Goal: Task Accomplishment & Management: Manage account settings

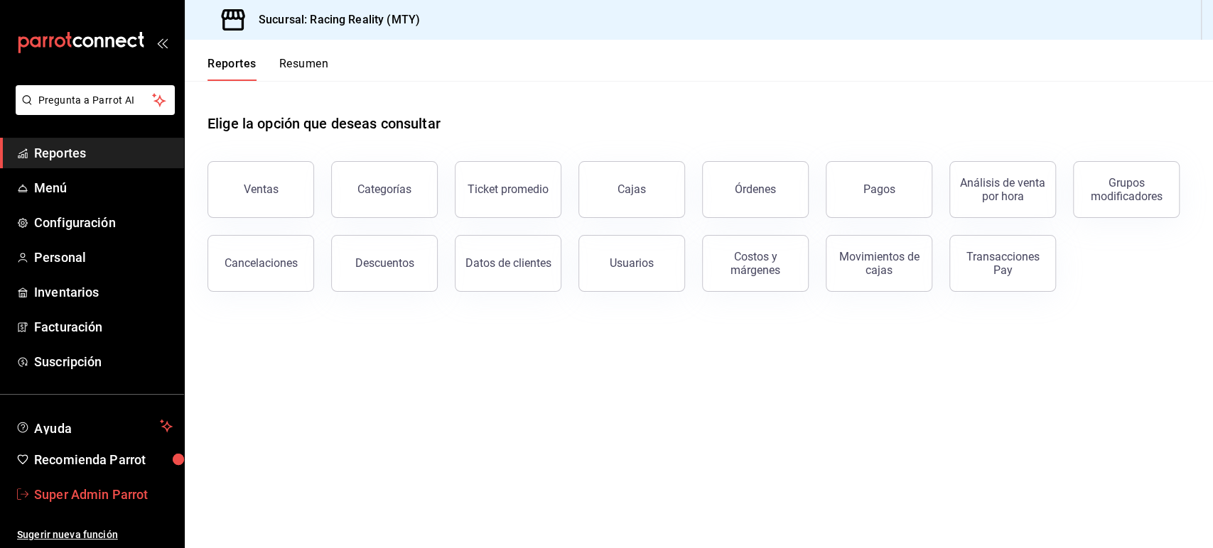
click at [104, 491] on span "Super Admin Parrot" at bounding box center [103, 494] width 139 height 19
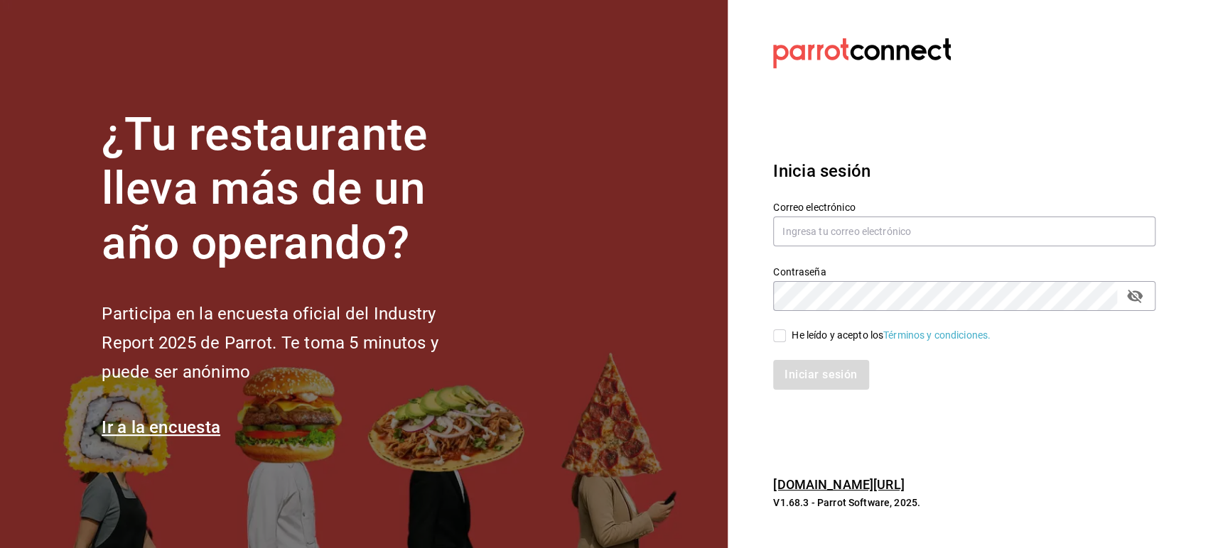
click at [817, 247] on div "Correo electrónico" at bounding box center [964, 225] width 382 height 48
click at [823, 230] on input "text" at bounding box center [964, 232] width 382 height 30
paste input "[EMAIL_ADDRESS][DOMAIN_NAME]"
type input "[EMAIL_ADDRESS][DOMAIN_NAME]"
click at [774, 333] on input "He leído y acepto los Términos y condiciones." at bounding box center [779, 336] width 13 height 13
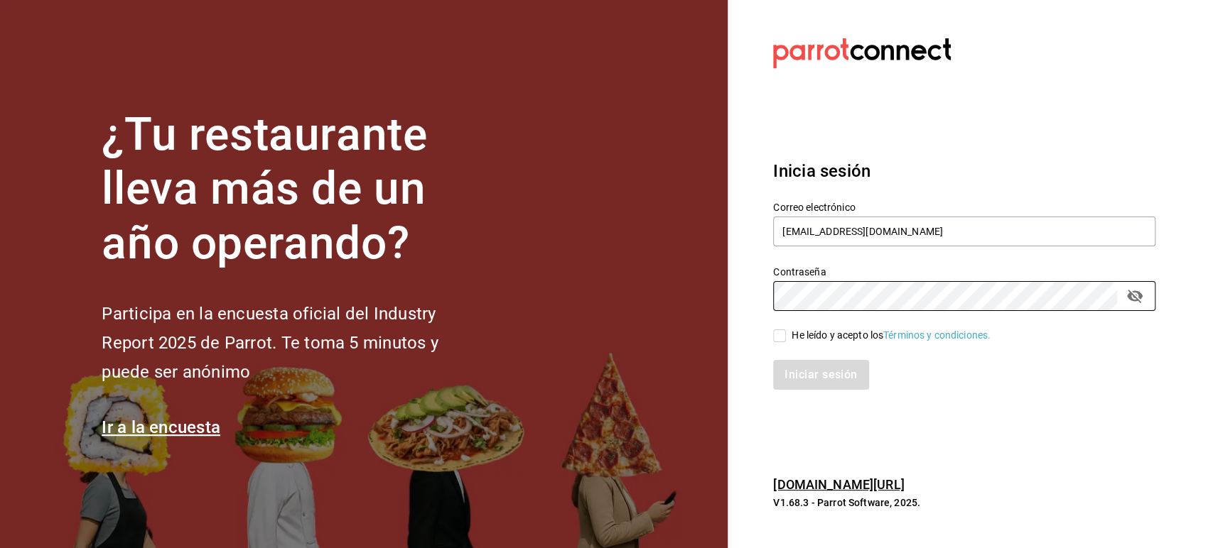
checkbox input "true"
click at [818, 380] on button "Iniciar sesión" at bounding box center [821, 375] width 97 height 30
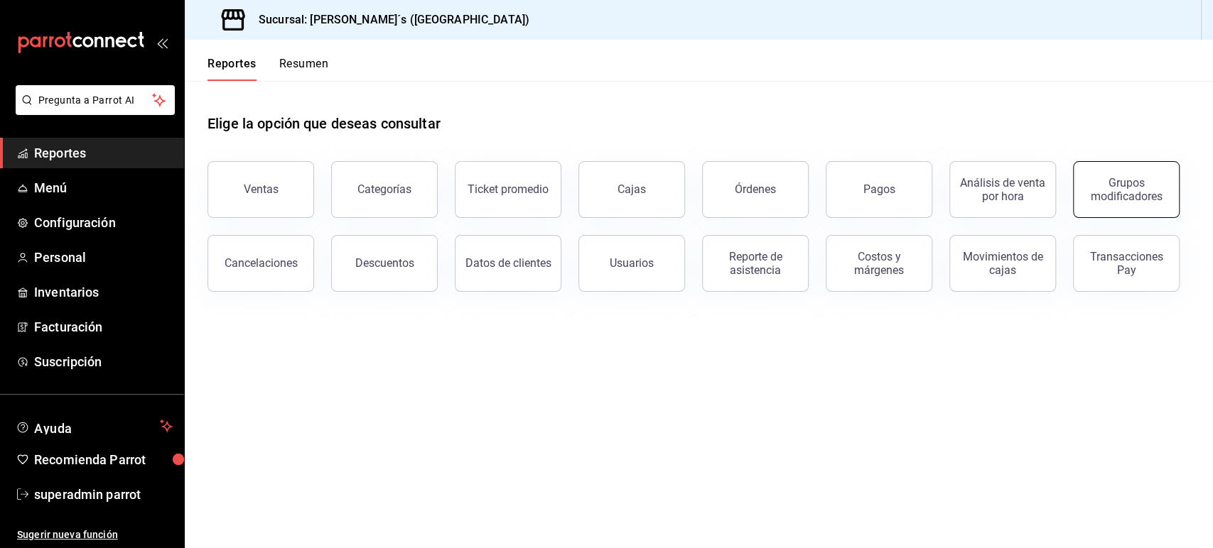
click at [1123, 178] on div "Grupos modificadores" at bounding box center [1126, 189] width 88 height 27
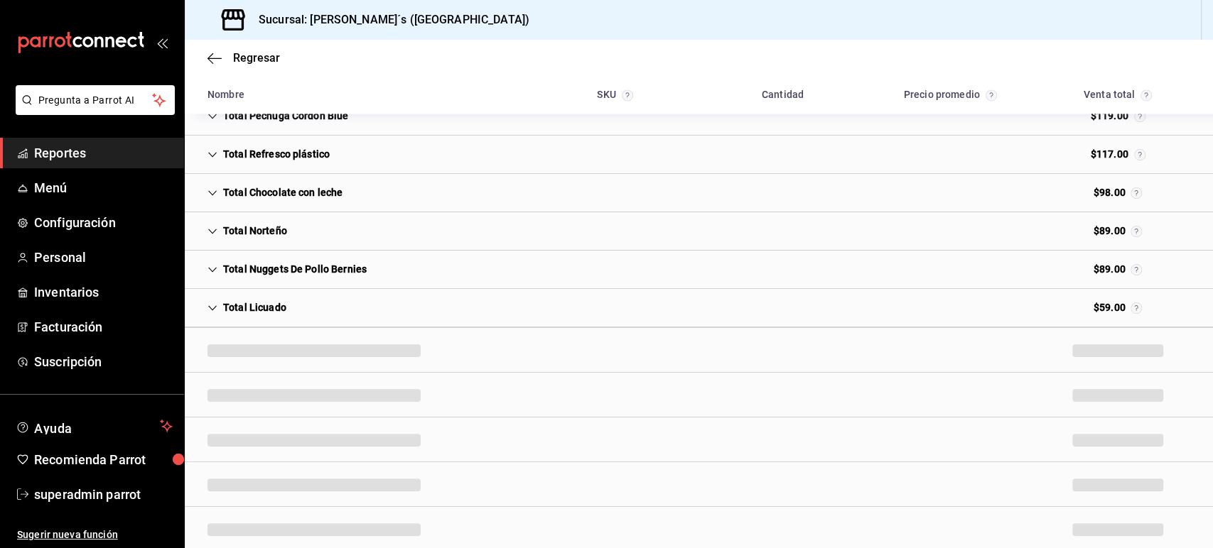
scroll to position [1505, 0]
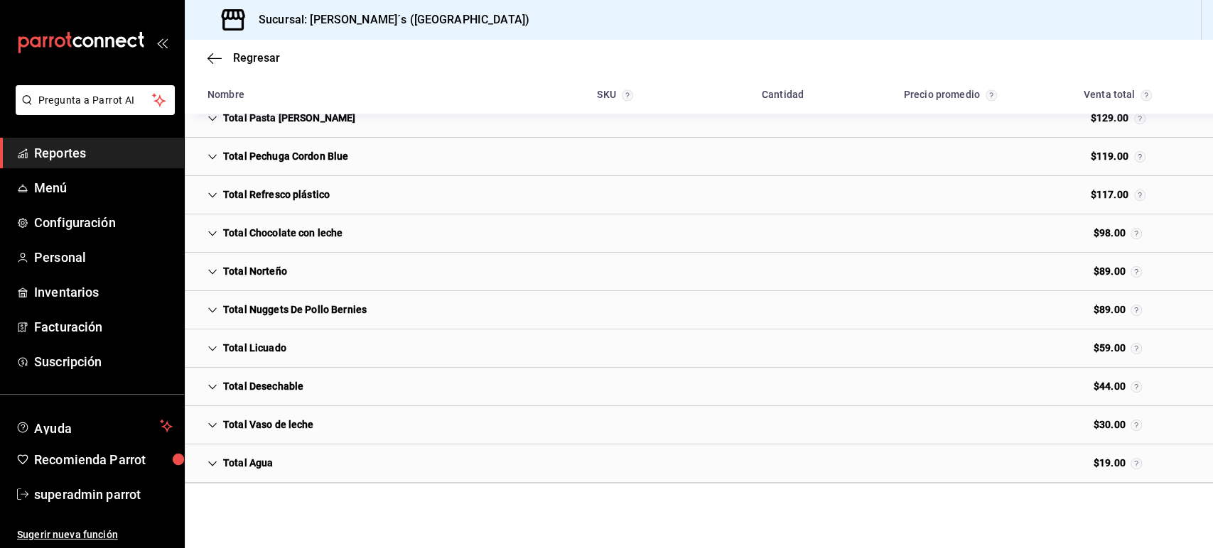
click at [215, 459] on icon "Cell" at bounding box center [212, 464] width 10 height 10
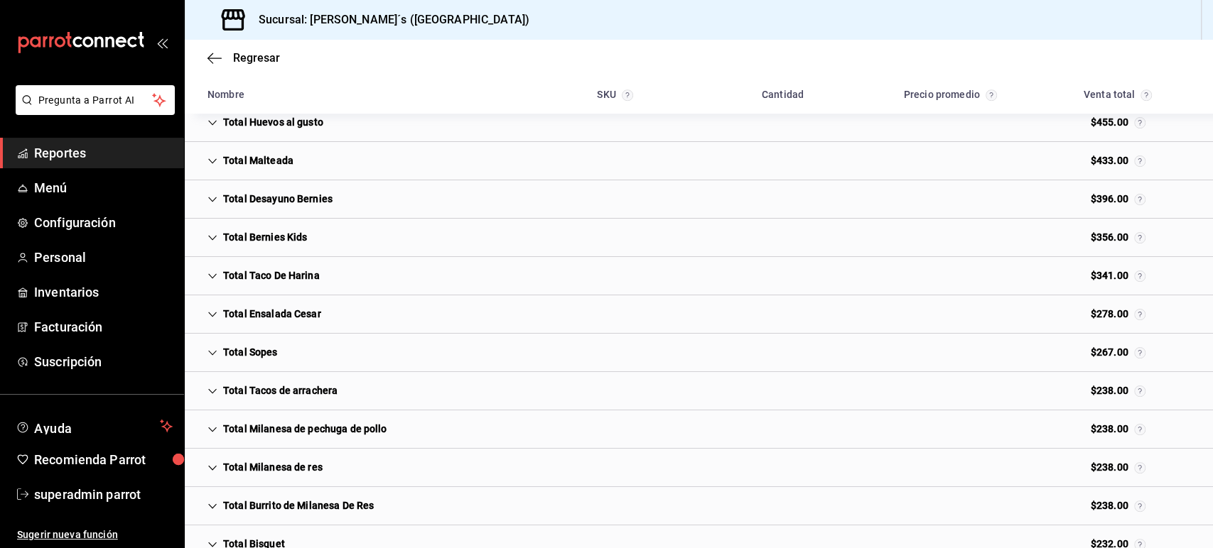
scroll to position [0, 0]
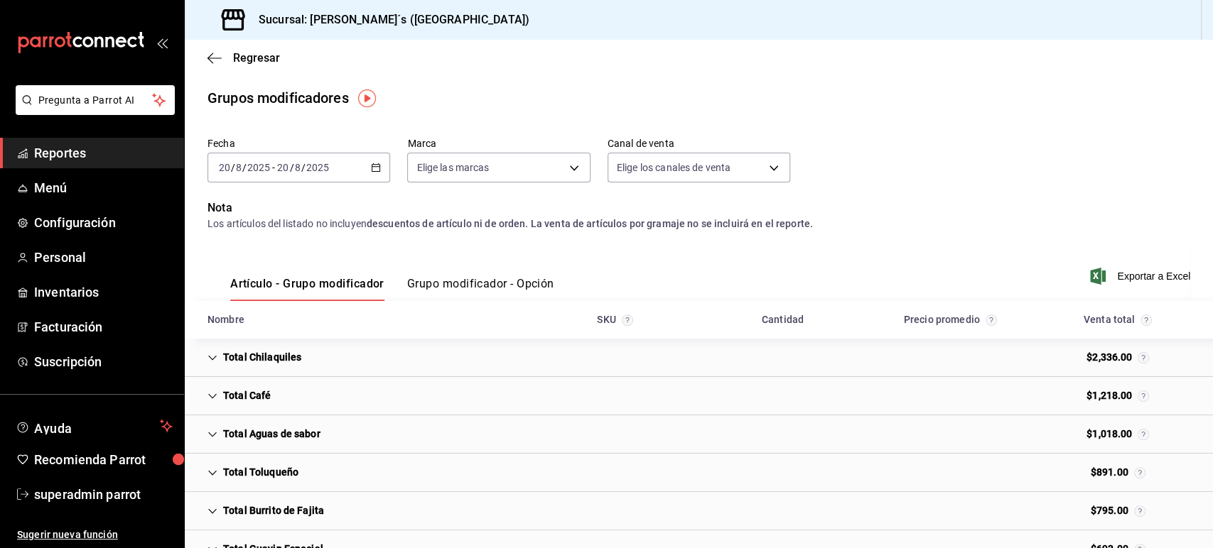
click at [212, 49] on div "Regresar" at bounding box center [699, 58] width 1028 height 36
click at [212, 58] on icon "button" at bounding box center [214, 58] width 14 height 1
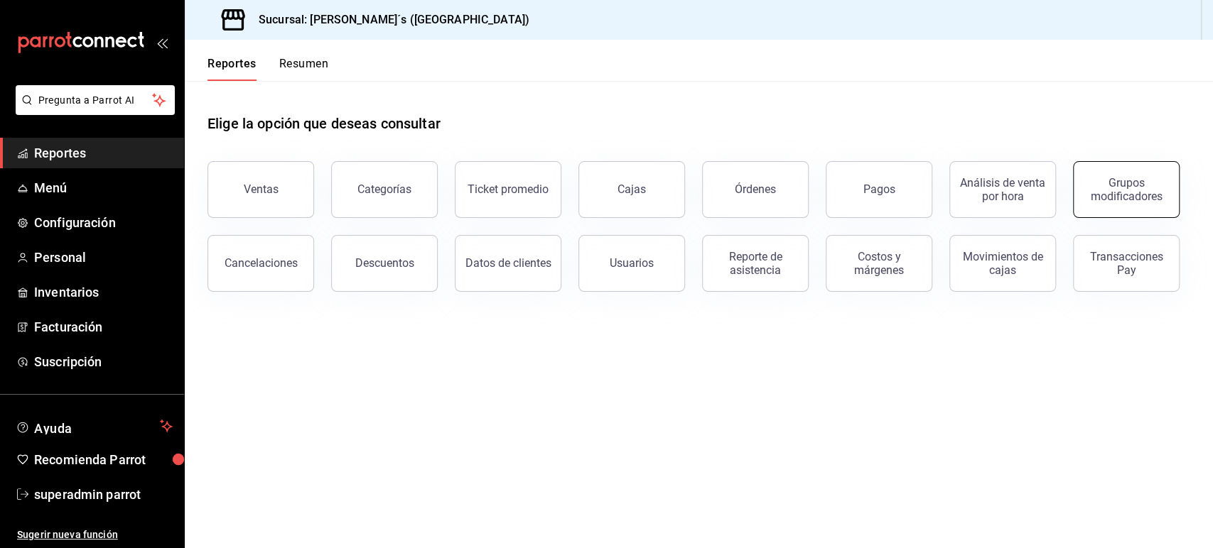
click at [1115, 195] on div "Grupos modificadores" at bounding box center [1126, 189] width 88 height 27
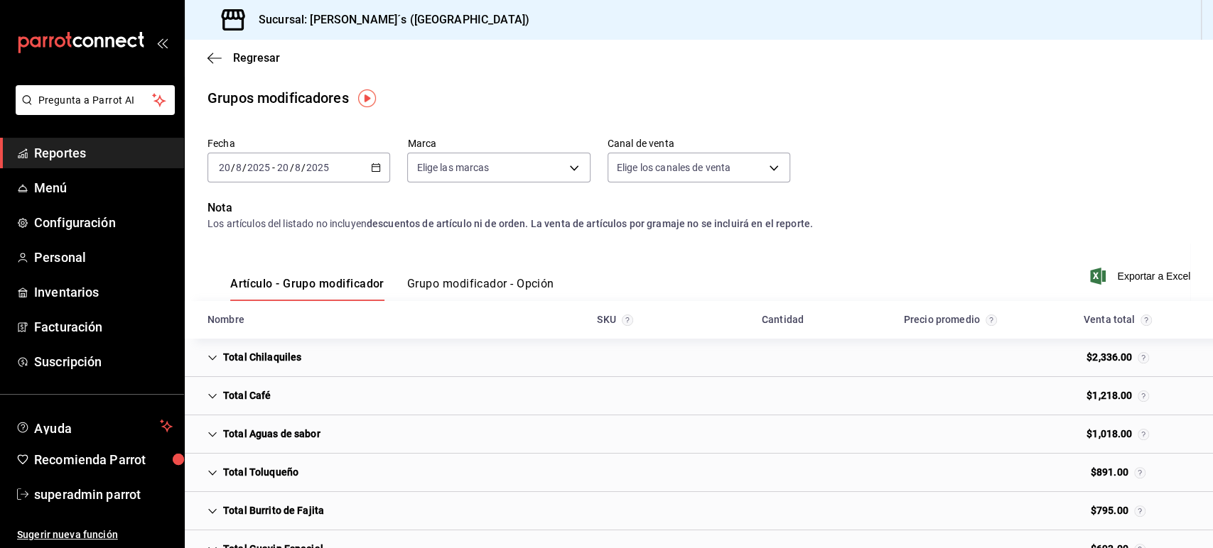
click at [448, 278] on button "Grupo modificador - Opción" at bounding box center [480, 289] width 147 height 24
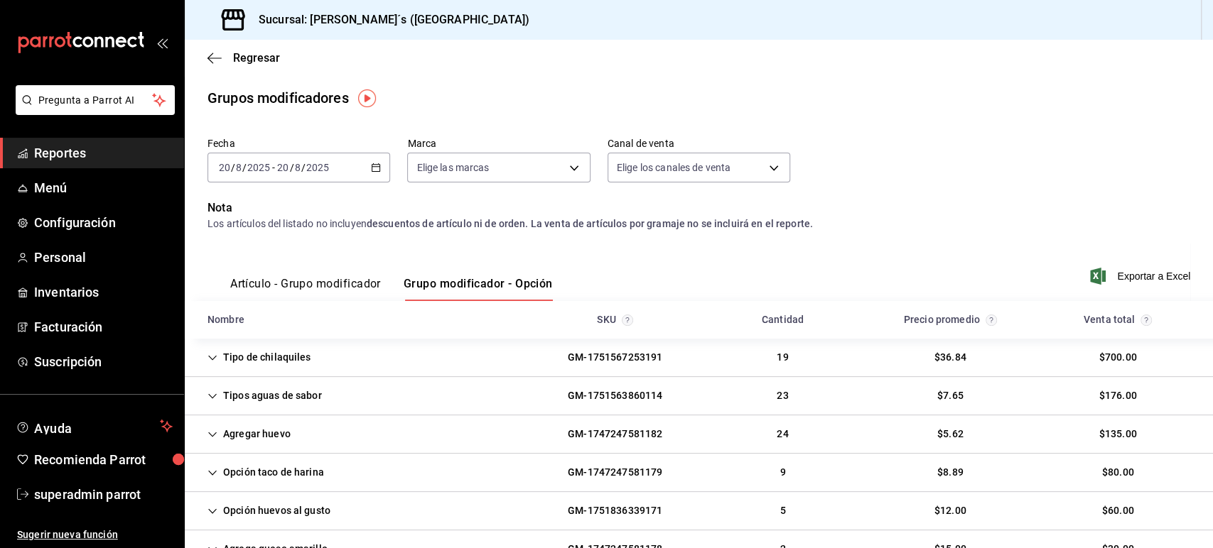
click at [352, 277] on button "Artículo - Grupo modificador" at bounding box center [305, 289] width 151 height 24
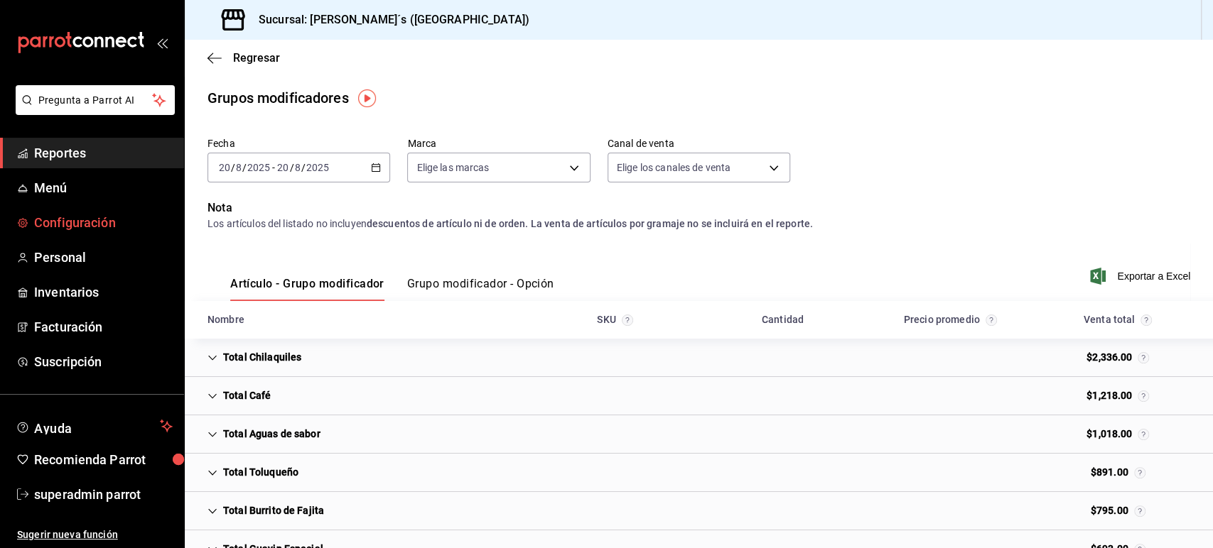
click at [89, 222] on span "Configuración" at bounding box center [103, 222] width 139 height 19
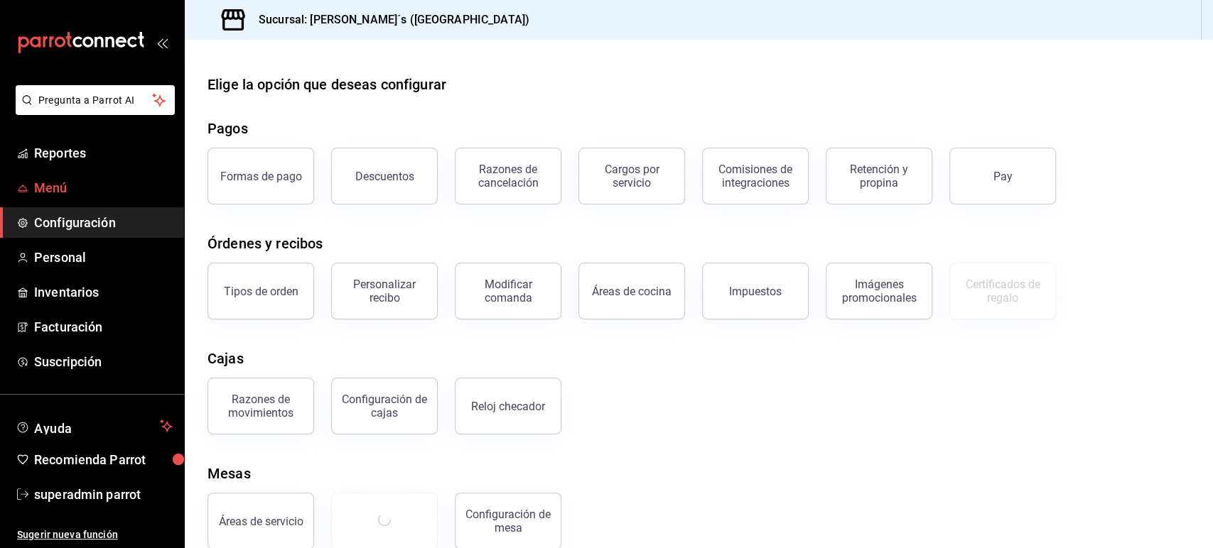
click at [58, 186] on span "Menú" at bounding box center [103, 187] width 139 height 19
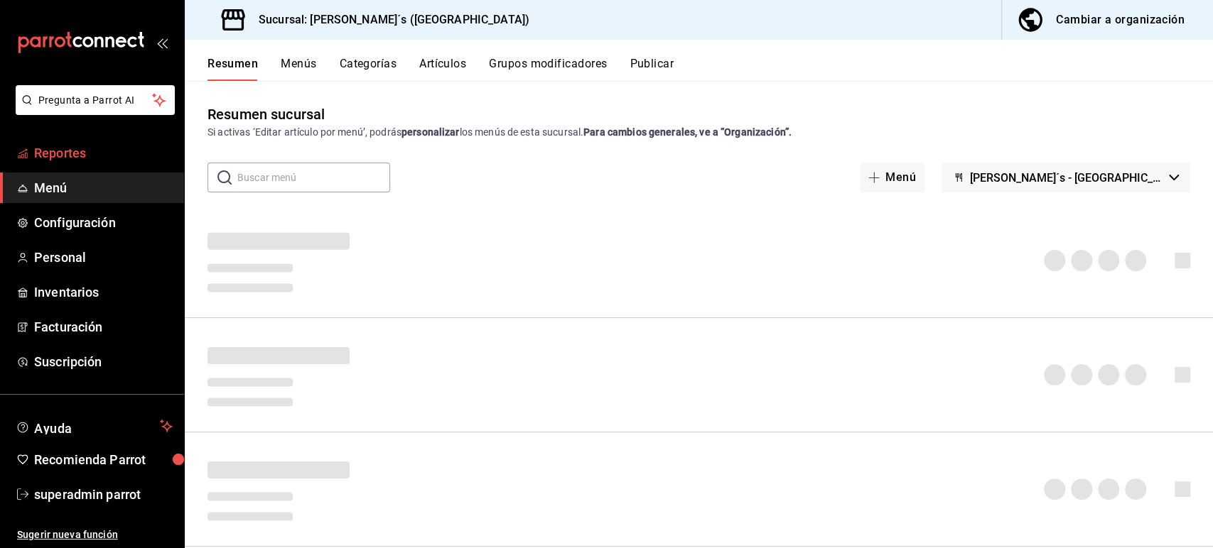
click at [74, 156] on span "Reportes" at bounding box center [103, 153] width 139 height 19
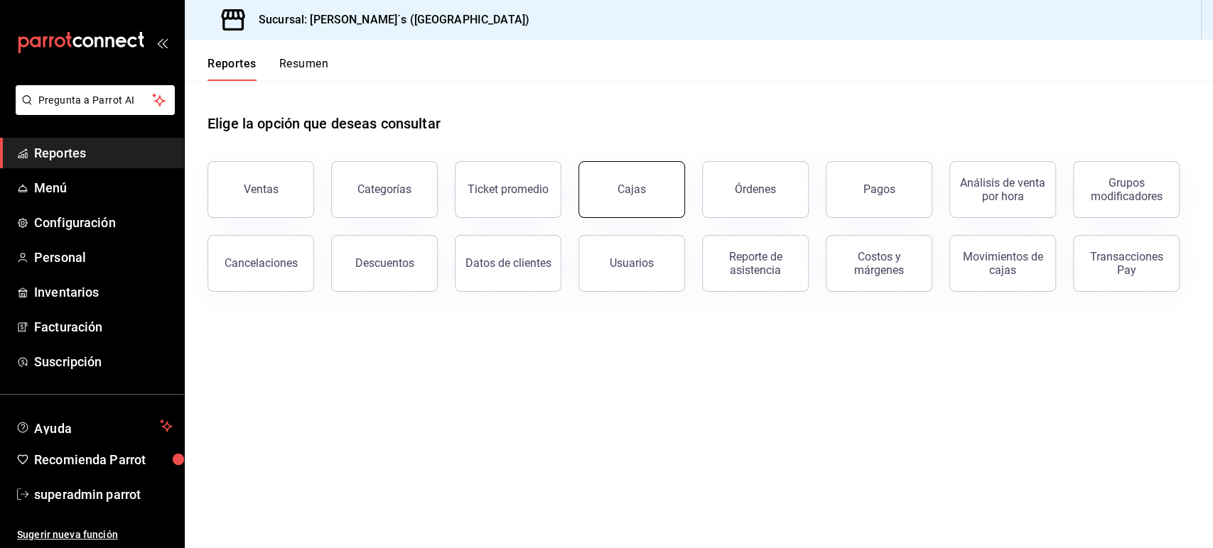
click at [654, 185] on button "Cajas" at bounding box center [631, 189] width 107 height 57
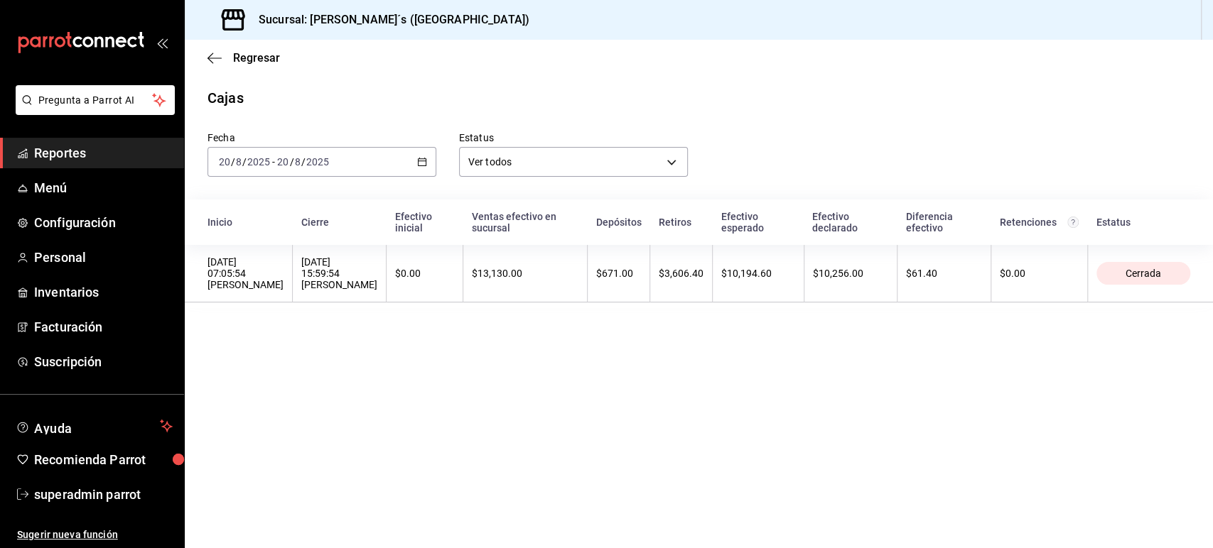
click at [426, 167] on icon "button" at bounding box center [422, 162] width 10 height 10
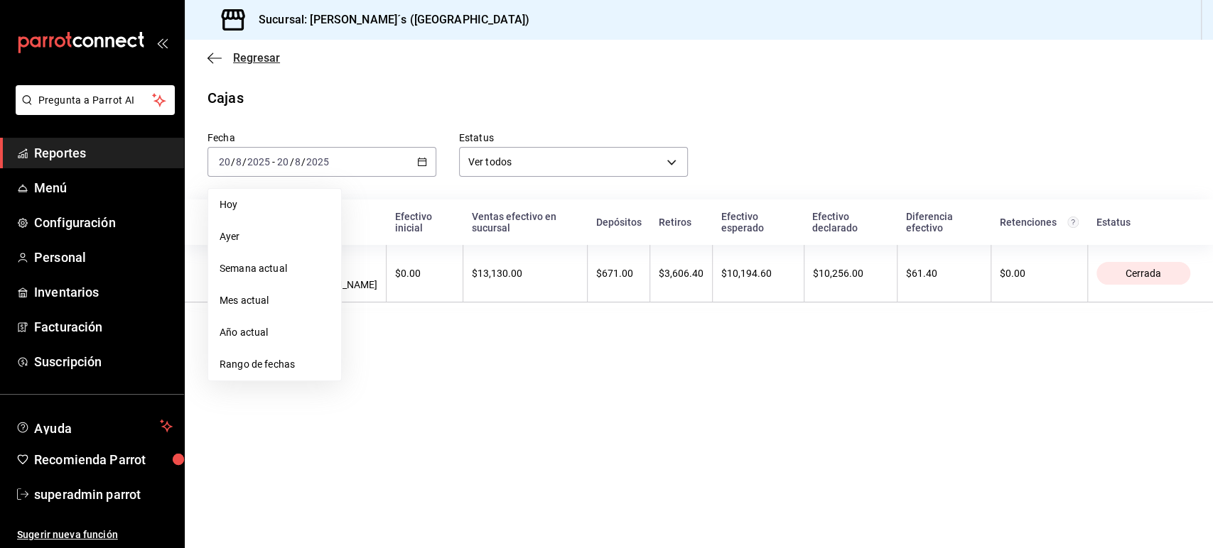
click at [211, 51] on span "Regresar" at bounding box center [243, 57] width 72 height 13
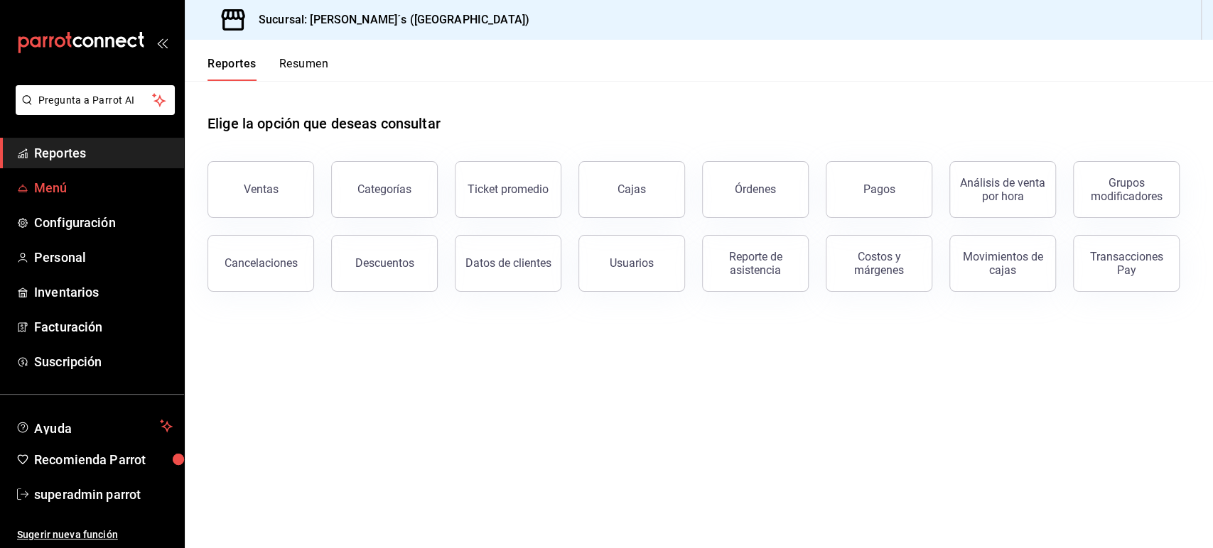
click at [68, 186] on span "Menú" at bounding box center [103, 187] width 139 height 19
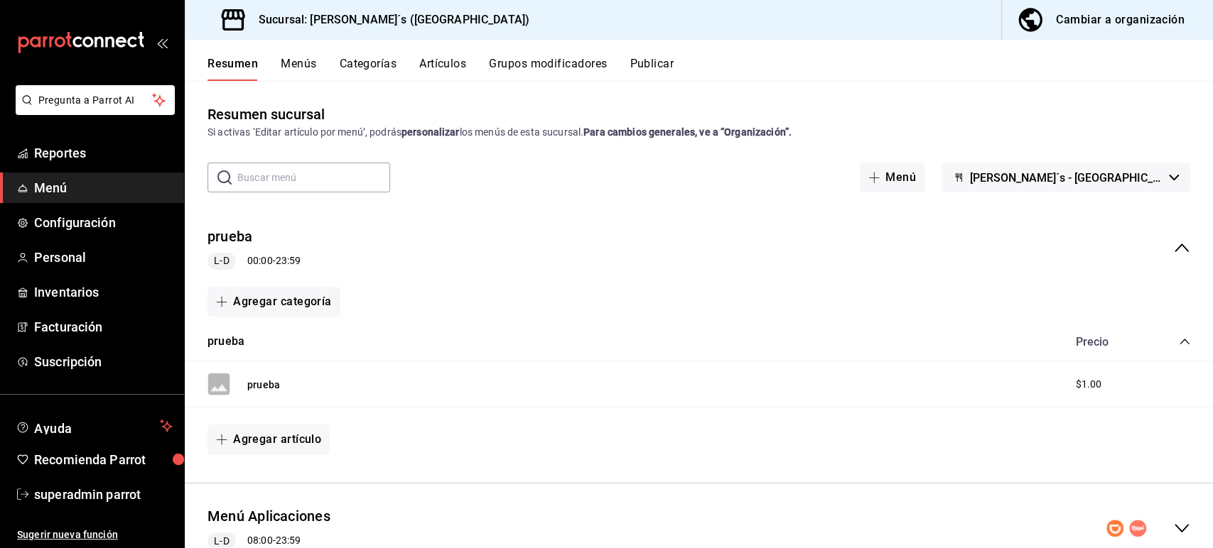
click at [1175, 242] on icon "collapse-menu-row" at bounding box center [1181, 247] width 17 height 17
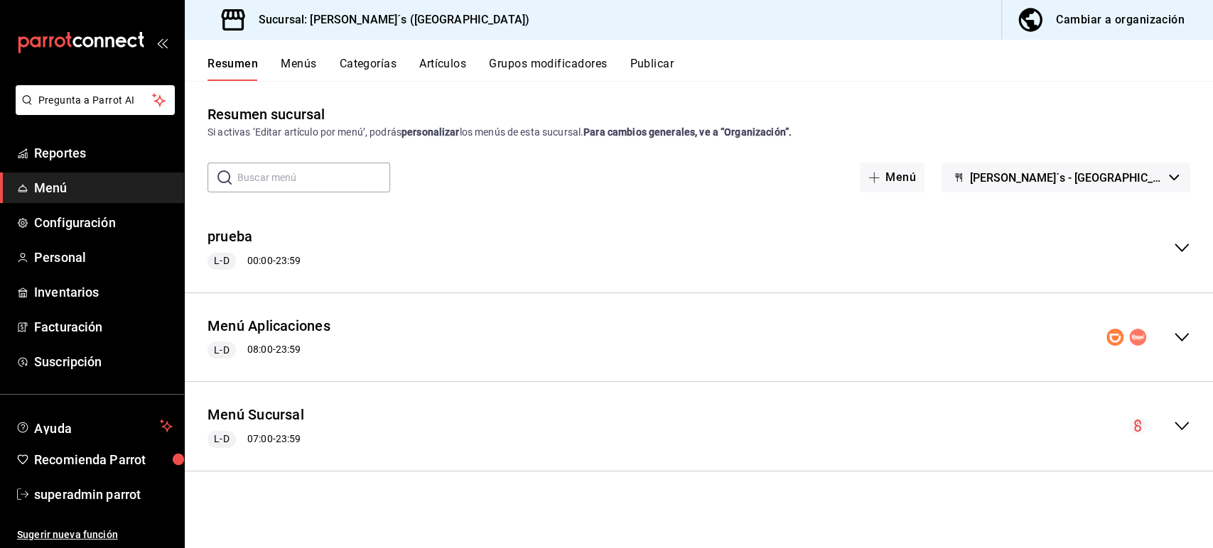
click at [1095, 169] on button "Bernie´s - Tamaulipas" at bounding box center [1065, 178] width 249 height 30
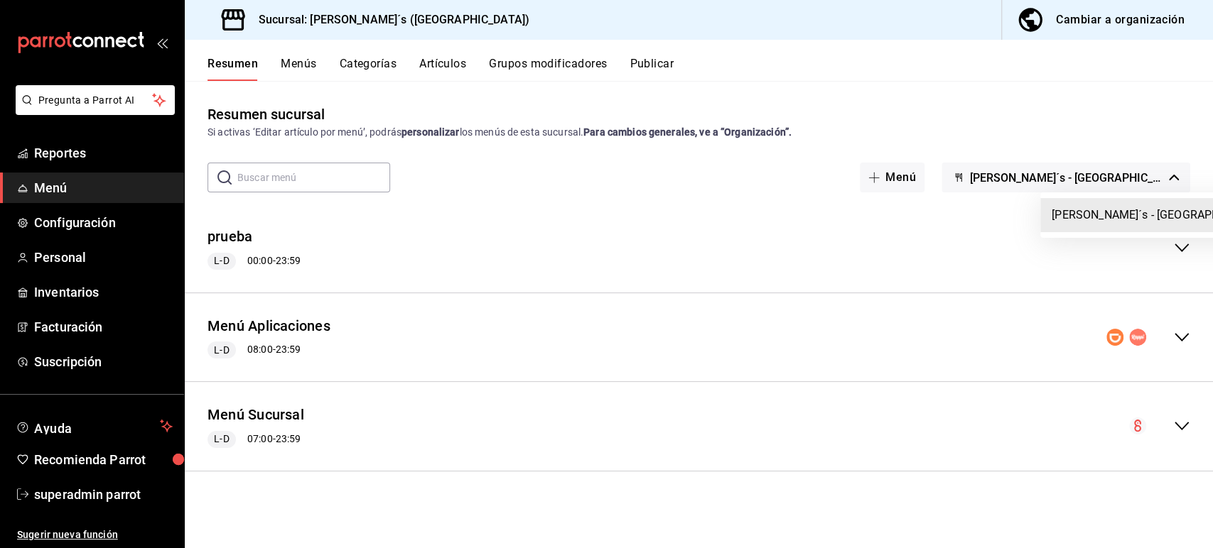
click at [867, 226] on div at bounding box center [606, 274] width 1213 height 548
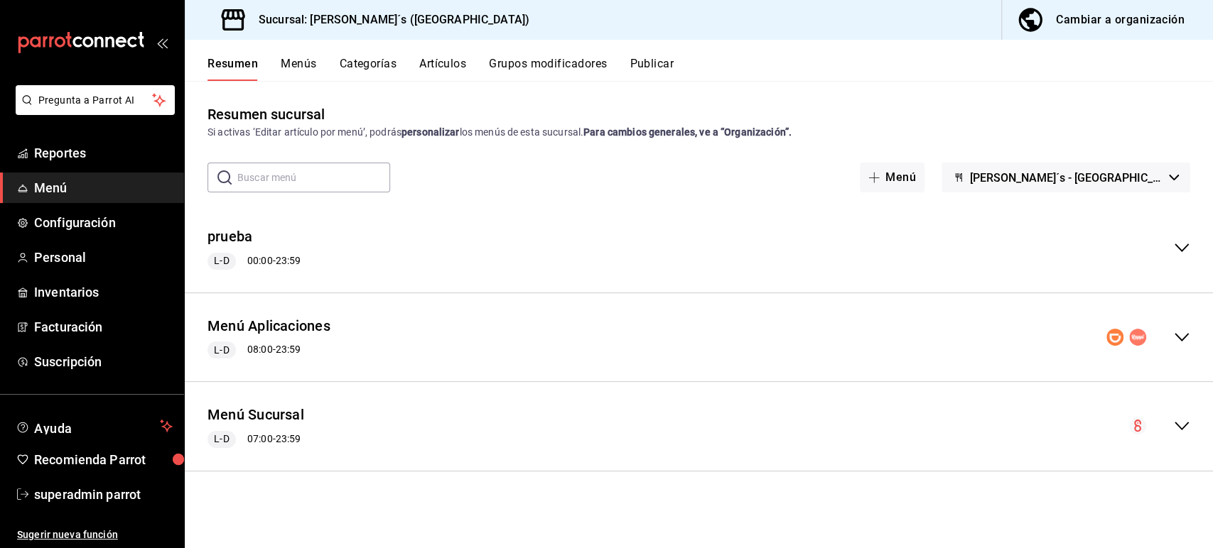
click at [794, 440] on div "Menú Sucursal L-D 07:00 - 23:59" at bounding box center [699, 427] width 1028 height 66
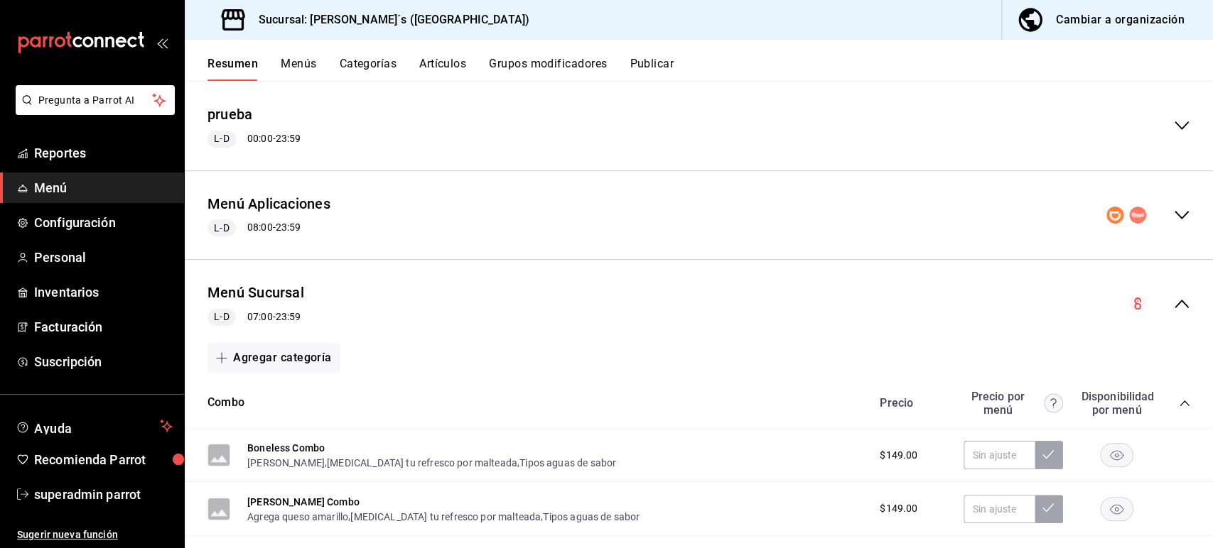
scroll to position [114, 0]
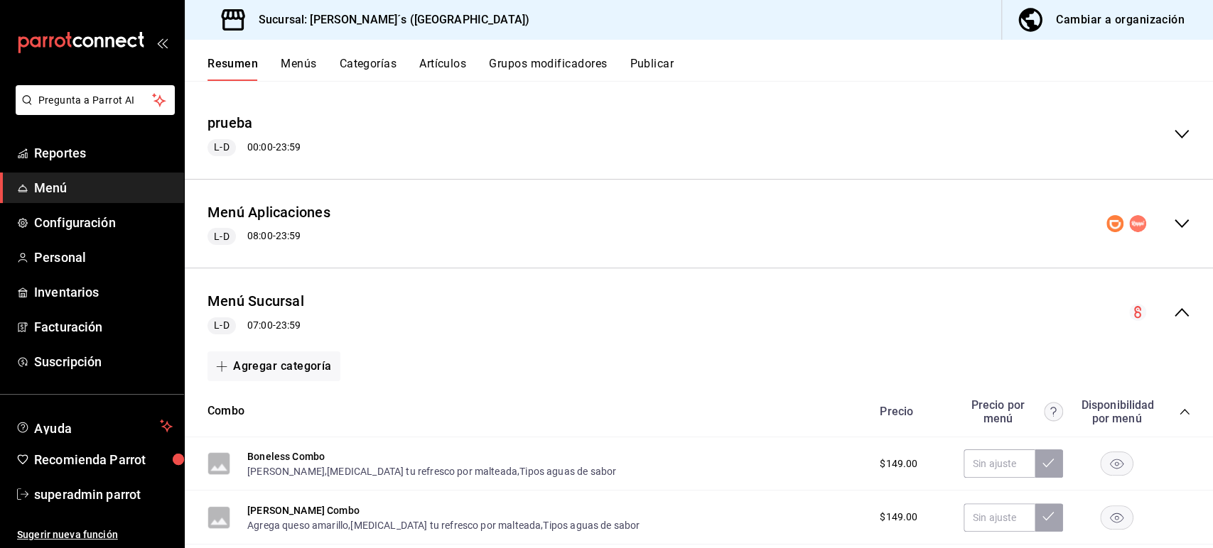
click at [1173, 310] on icon "collapse-menu-row" at bounding box center [1181, 312] width 17 height 17
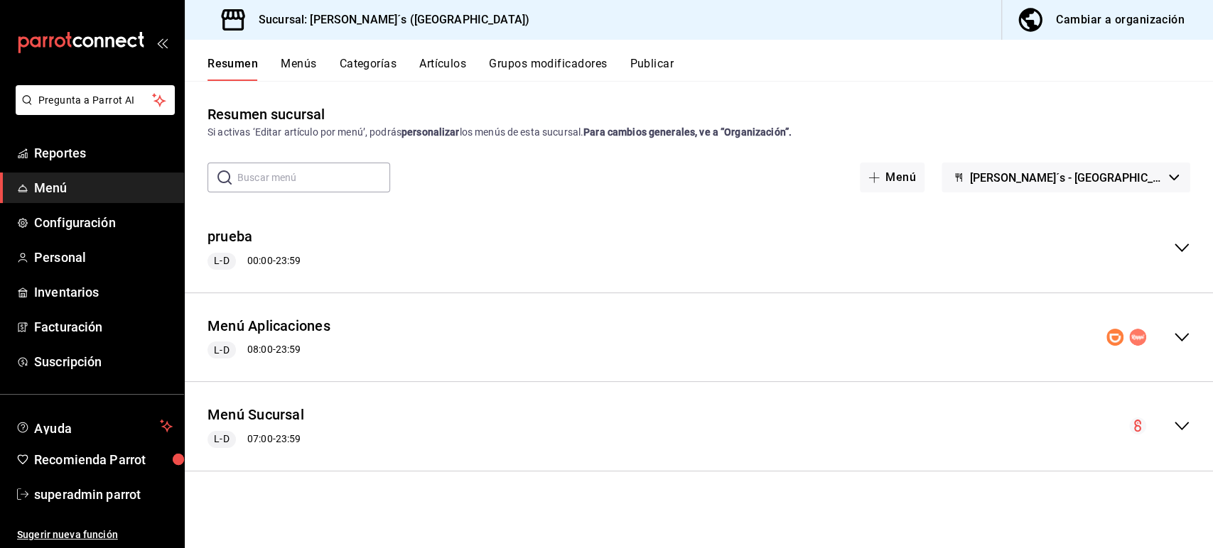
scroll to position [0, 0]
click at [385, 320] on div "Menú Aplicaciones L-D 08:00 - 23:59" at bounding box center [699, 338] width 1028 height 66
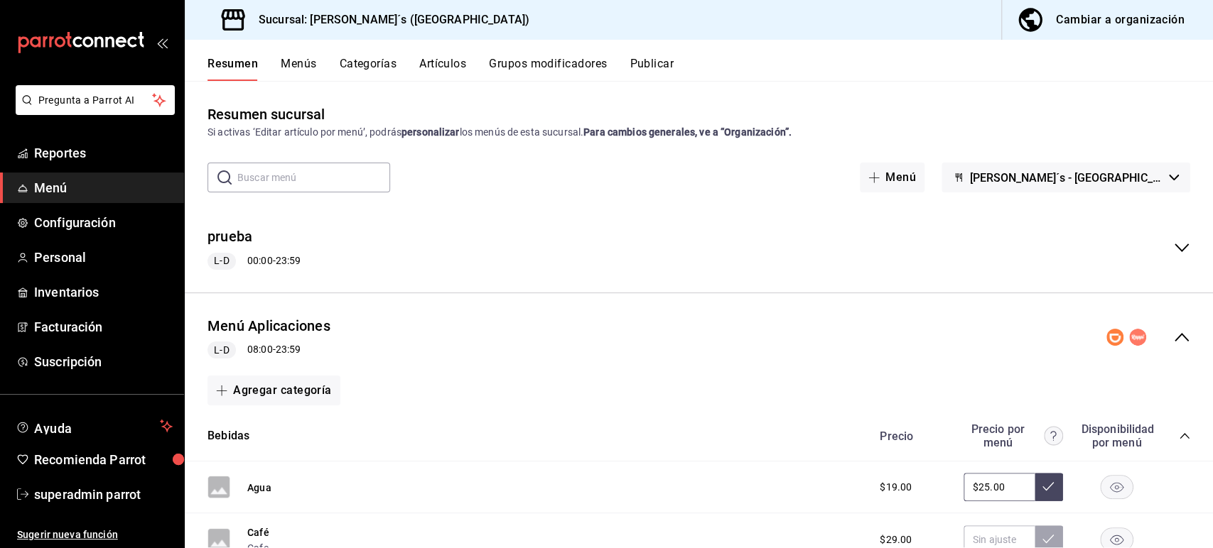
click at [402, 332] on div "Menú Aplicaciones L-D 08:00 - 23:59" at bounding box center [699, 338] width 1028 height 66
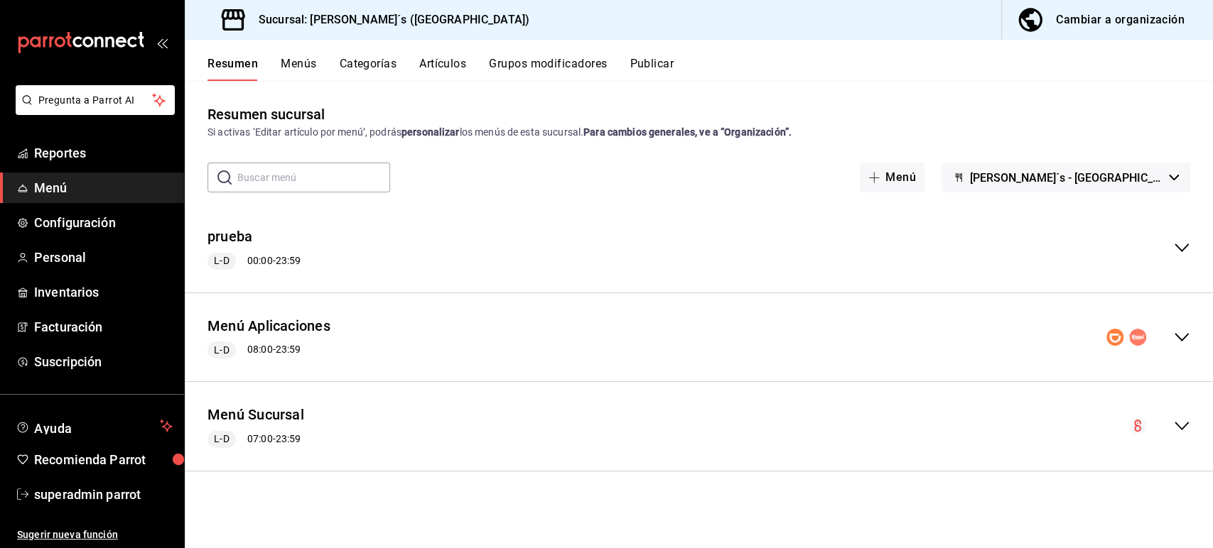
click at [402, 332] on div "Menú Aplicaciones L-D 08:00 - 23:59" at bounding box center [699, 338] width 1028 height 66
